Goal: Book appointment/travel/reservation

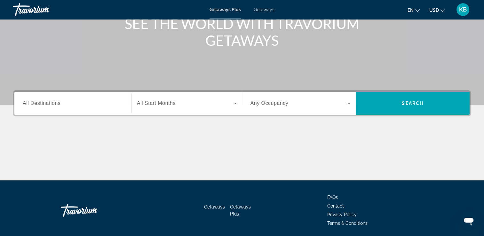
scroll to position [96, 0]
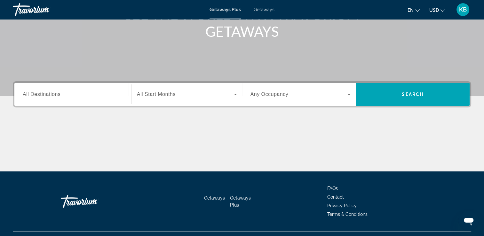
click at [78, 98] on input "Destination All Destinations" at bounding box center [73, 95] width 101 height 8
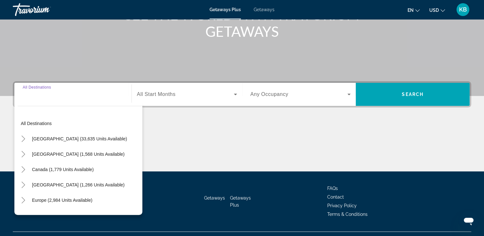
scroll to position [110, 0]
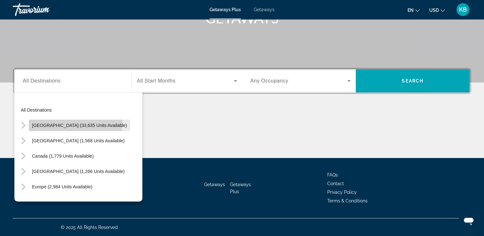
click at [75, 123] on span "[GEOGRAPHIC_DATA] (33,635 units available)" at bounding box center [79, 125] width 95 height 5
type input "**********"
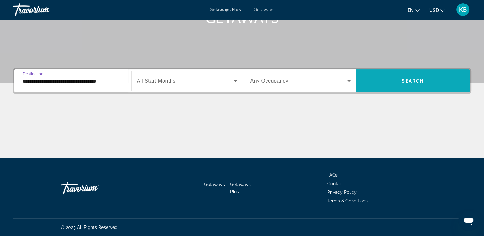
click at [411, 82] on span "Search" at bounding box center [413, 80] width 22 height 5
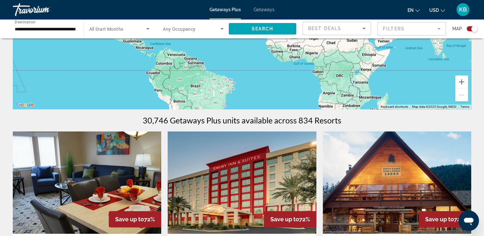
scroll to position [128, 0]
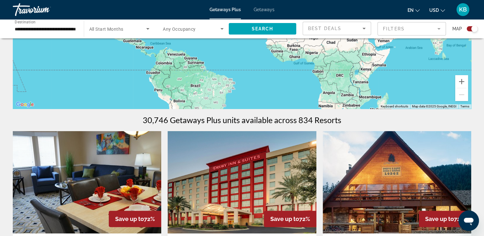
click at [263, 10] on span "Getaways" at bounding box center [264, 9] width 21 height 5
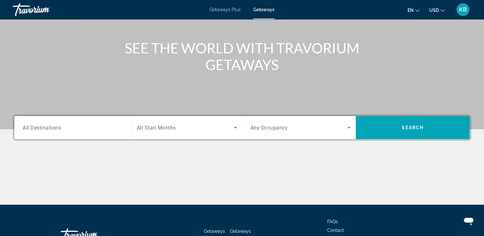
scroll to position [64, 0]
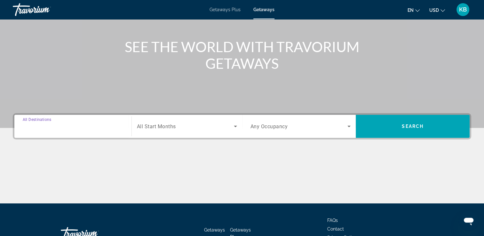
click at [86, 128] on input "Destination All Destinations" at bounding box center [73, 127] width 101 height 8
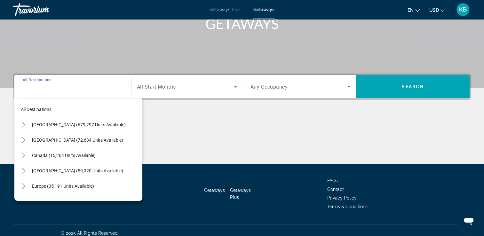
scroll to position [110, 0]
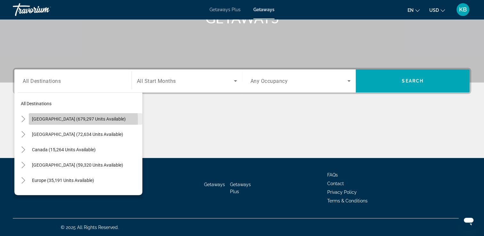
click at [59, 120] on span "[GEOGRAPHIC_DATA] (679,297 units available)" at bounding box center [79, 119] width 94 height 5
type input "**********"
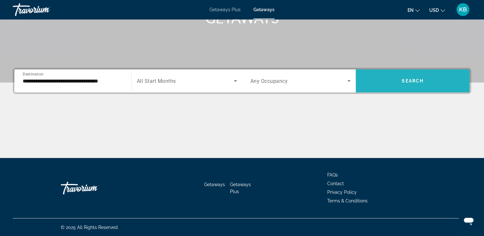
click at [402, 84] on span "Search widget" at bounding box center [413, 80] width 114 height 15
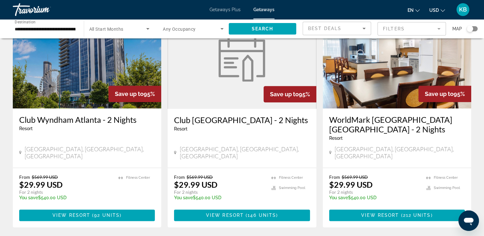
scroll to position [768, 0]
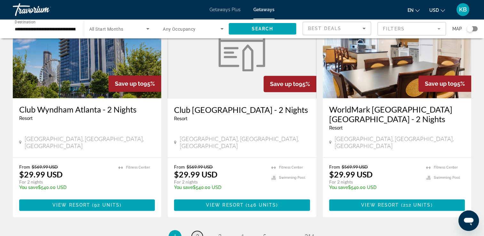
click at [198, 233] on span "2" at bounding box center [197, 236] width 3 height 7
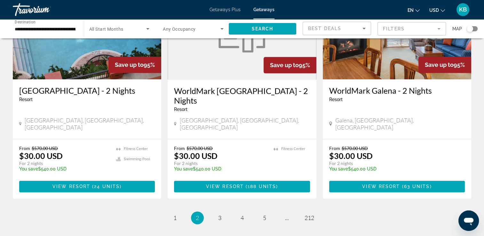
scroll to position [828, 0]
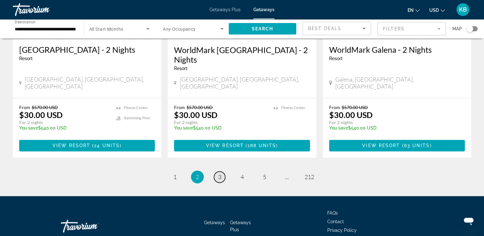
click at [221, 174] on span "3" at bounding box center [219, 177] width 3 height 7
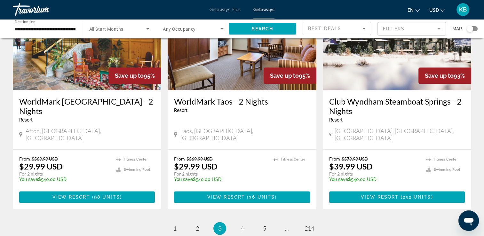
scroll to position [819, 0]
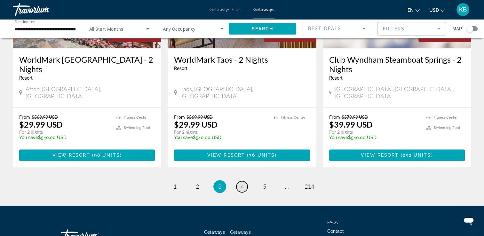
click at [241, 183] on span "4" at bounding box center [242, 186] width 3 height 7
